Goal: Task Accomplishment & Management: Use online tool/utility

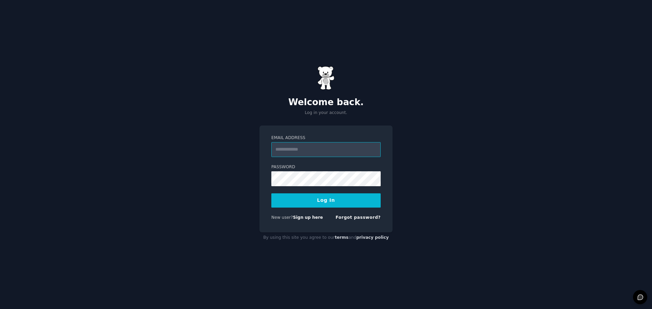
type input "**********"
click at [303, 198] on button "Log In" at bounding box center [325, 201] width 109 height 14
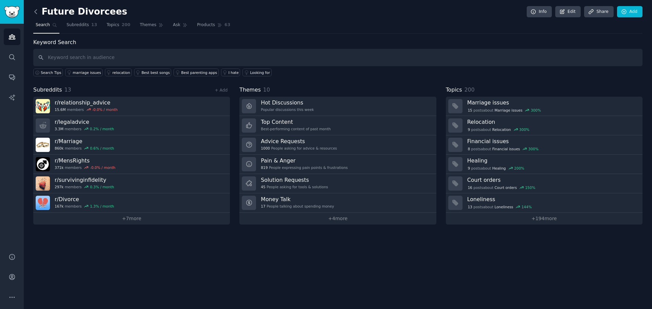
click at [35, 13] on icon at bounding box center [36, 12] width 2 height 4
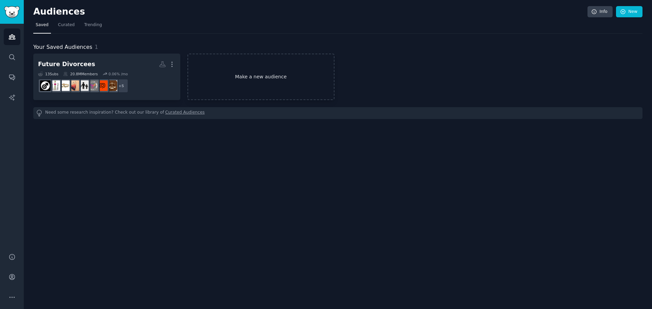
click at [247, 80] on link "Make a new audience" at bounding box center [260, 77] width 147 height 47
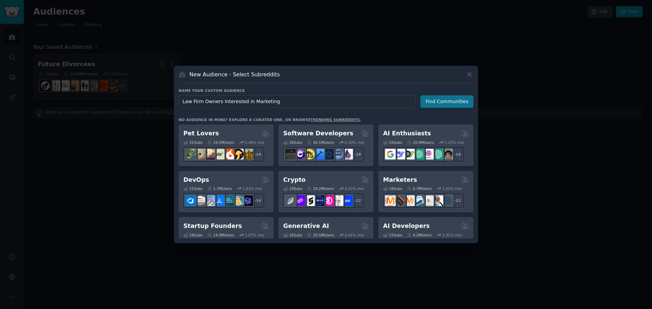
type input "Law Firm Owners Interested in Marketing"
click at [442, 97] on button "Find Communities" at bounding box center [446, 101] width 53 height 13
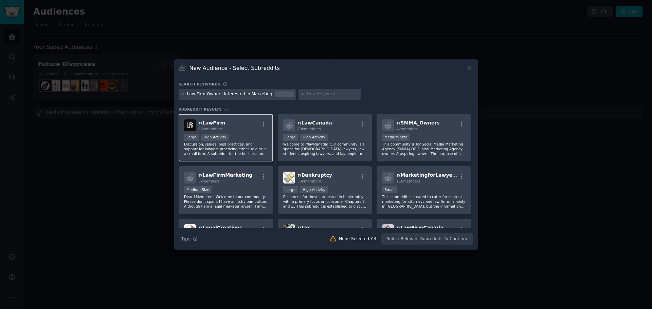
click at [249, 137] on div "Large High Activity" at bounding box center [226, 138] width 84 height 8
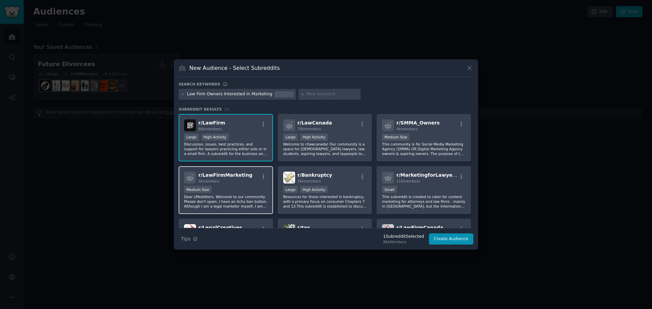
click at [249, 195] on p "Dear LMedditers. Welcome to our community. Please don't spam. I have an itchy b…" at bounding box center [226, 202] width 84 height 14
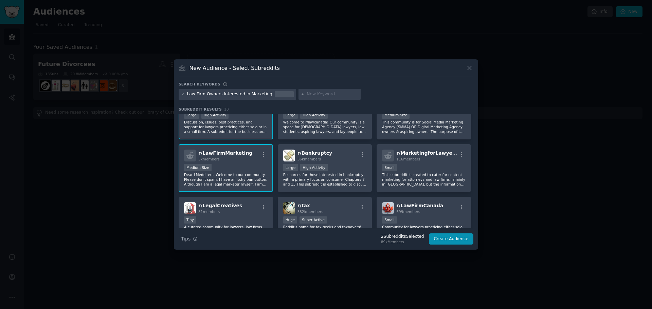
scroll to position [34, 0]
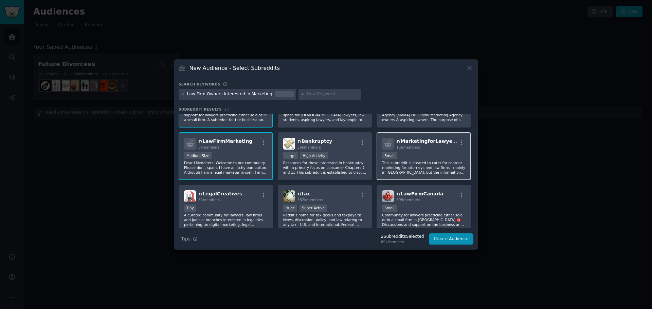
click at [447, 162] on p "This subreddit is created to cater for content marketing for attorneys and law …" at bounding box center [424, 168] width 84 height 14
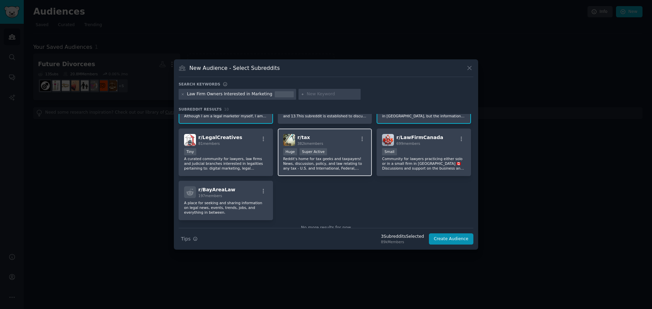
scroll to position [102, 0]
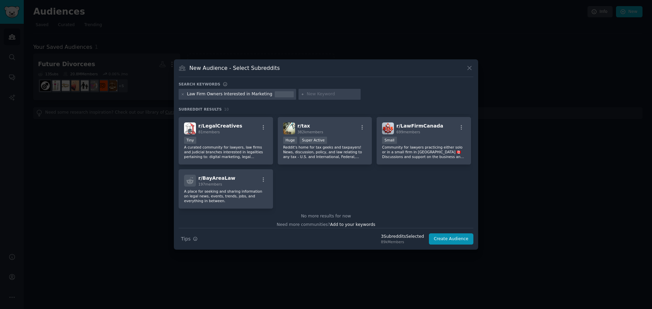
click at [307, 93] on input "text" at bounding box center [333, 94] width 52 height 6
type input "legal marketing"
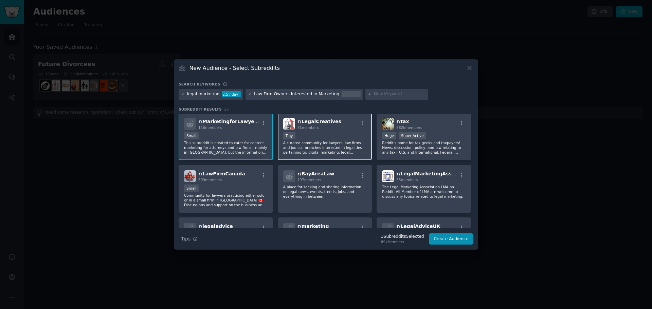
scroll to position [140, 0]
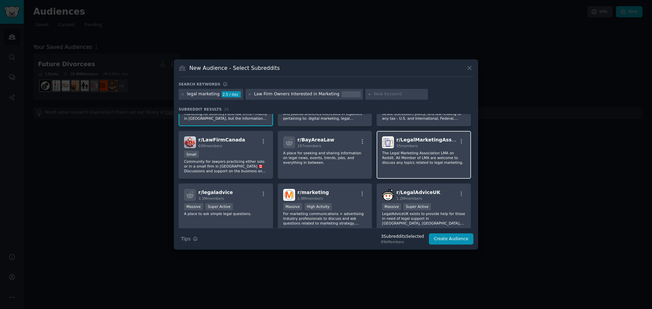
click at [415, 139] on span "r/ LegalMarketingAssoc" at bounding box center [426, 139] width 61 height 5
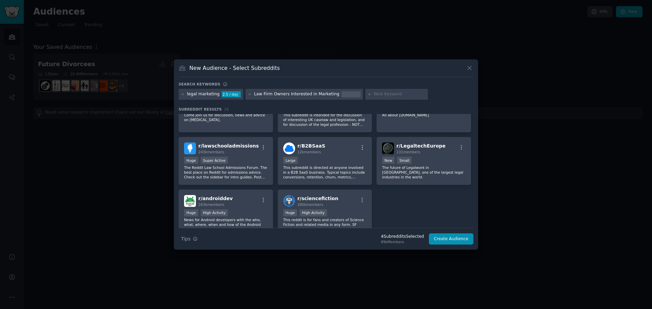
scroll to position [372, 0]
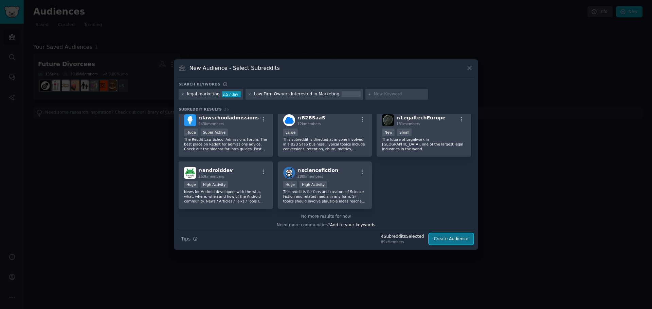
click at [457, 239] on button "Create Audience" at bounding box center [451, 240] width 45 height 12
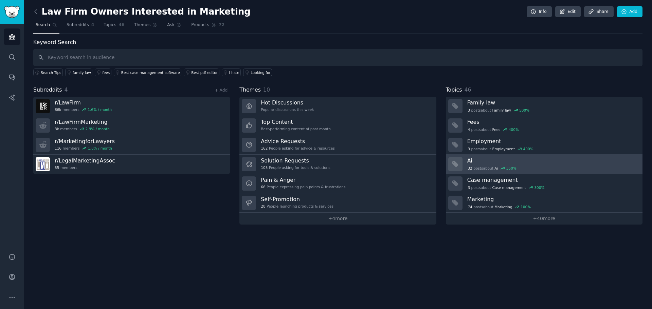
click at [539, 163] on h3 "Ai" at bounding box center [552, 160] width 170 height 7
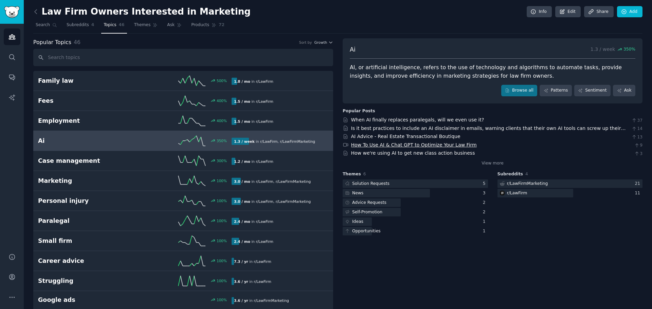
click at [401, 144] on link "How To Use AI & Chat GPT to Optimize Your Law Firm" at bounding box center [414, 144] width 126 height 5
click at [109, 26] on span "Topics" at bounding box center [110, 25] width 13 height 6
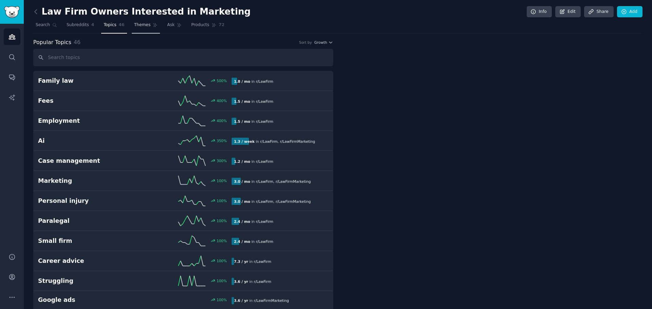
click at [134, 24] on span "Themes" at bounding box center [142, 25] width 17 height 6
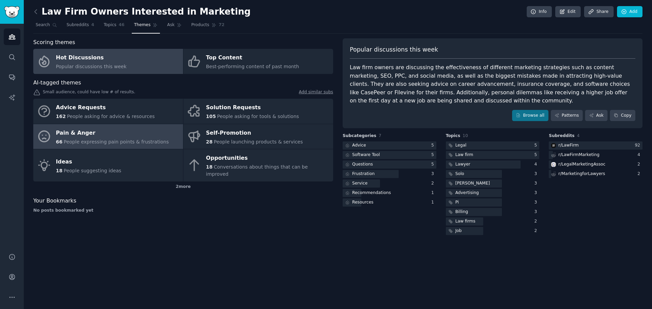
click at [74, 135] on div "Pain & Anger" at bounding box center [112, 133] width 113 height 11
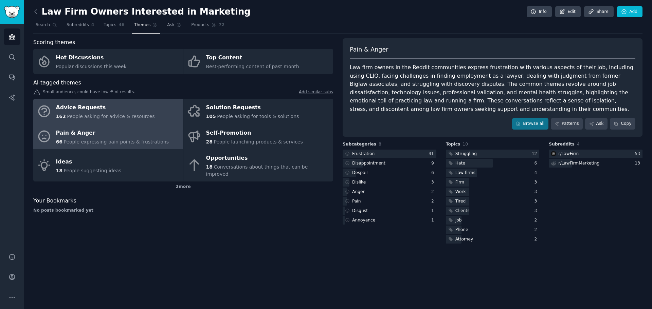
click at [108, 111] on div "Advice Requests" at bounding box center [105, 108] width 99 height 11
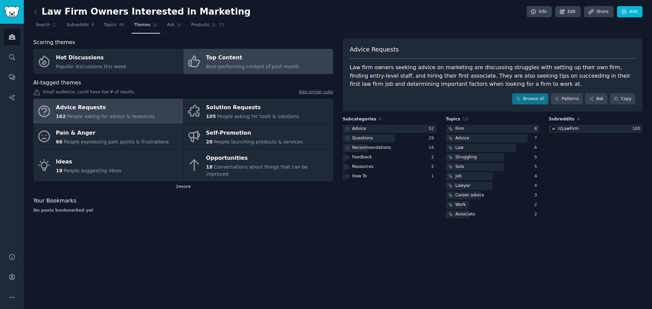
click at [227, 64] on span "Best-performing content of past month" at bounding box center [252, 66] width 93 height 5
